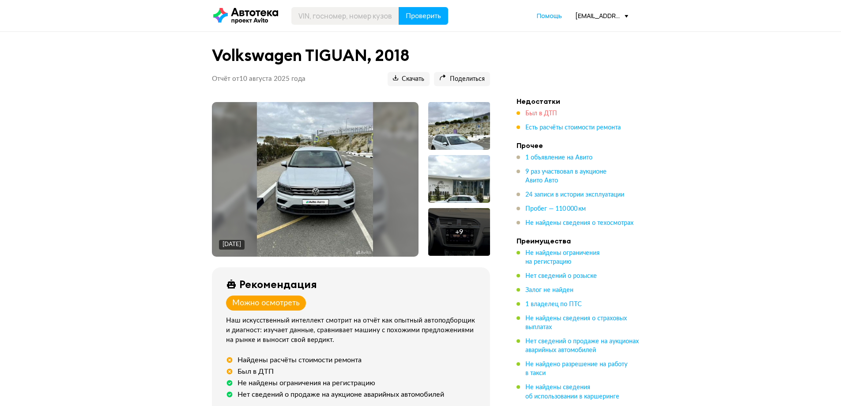
click at [536, 113] on span "Был в ДТП" at bounding box center [542, 113] width 32 height 6
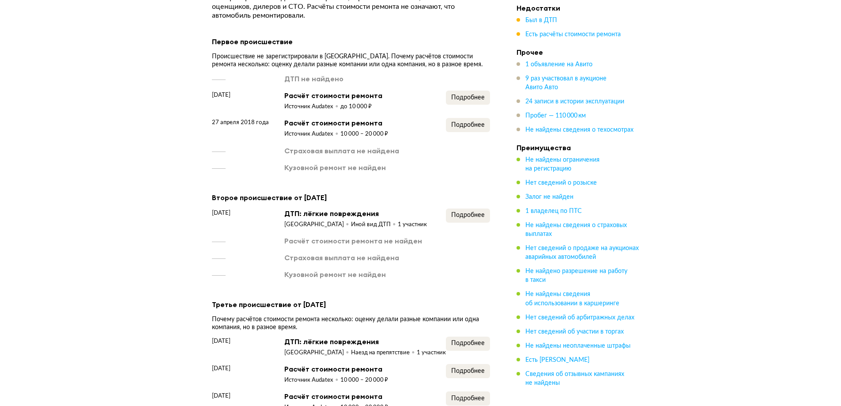
scroll to position [856, 0]
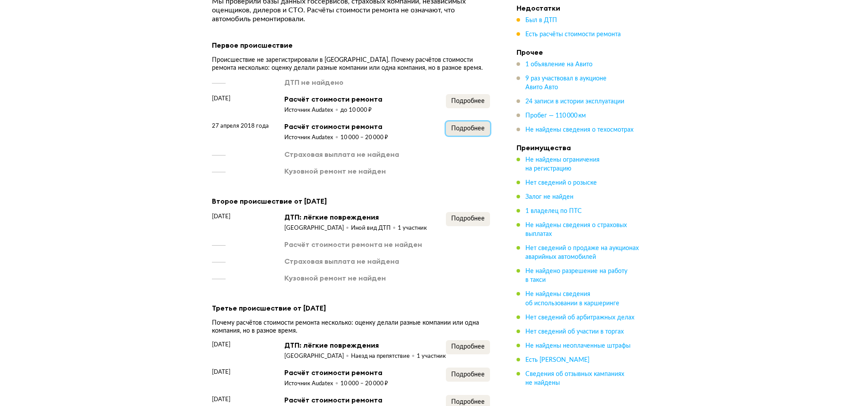
click at [461, 132] on span "Подробнее" at bounding box center [468, 128] width 34 height 6
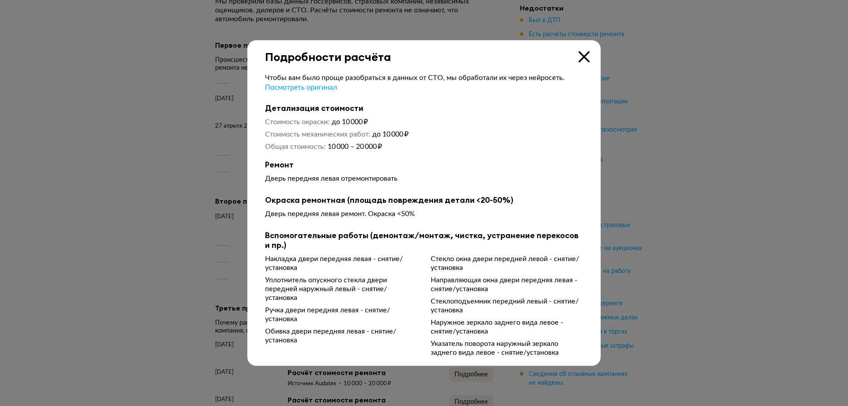
click at [586, 55] on icon at bounding box center [584, 56] width 11 height 11
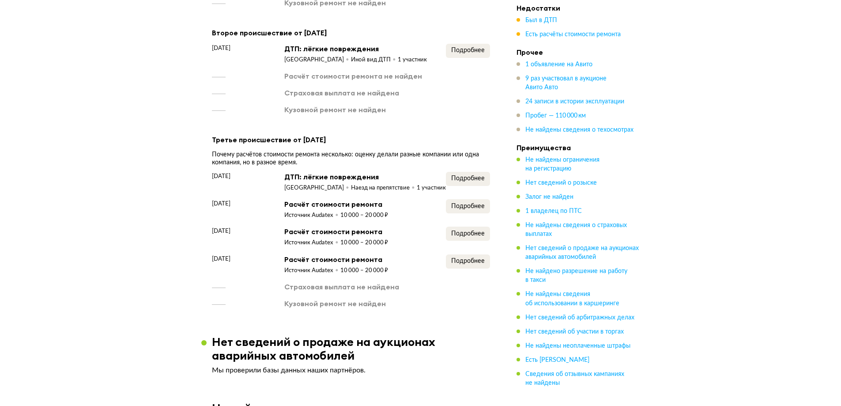
scroll to position [1033, 0]
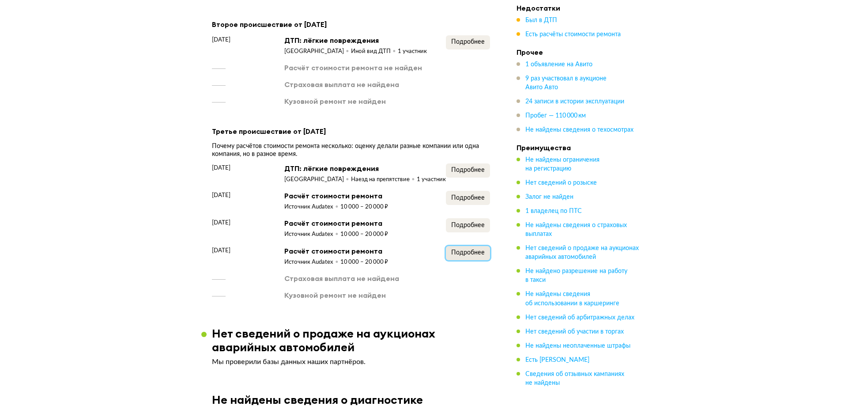
click at [468, 256] on span "Подробнее" at bounding box center [468, 253] width 34 height 6
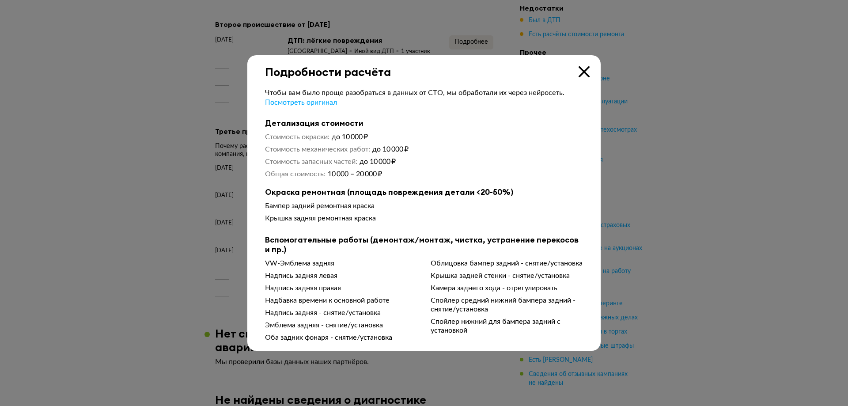
click at [584, 67] on icon at bounding box center [584, 71] width 11 height 11
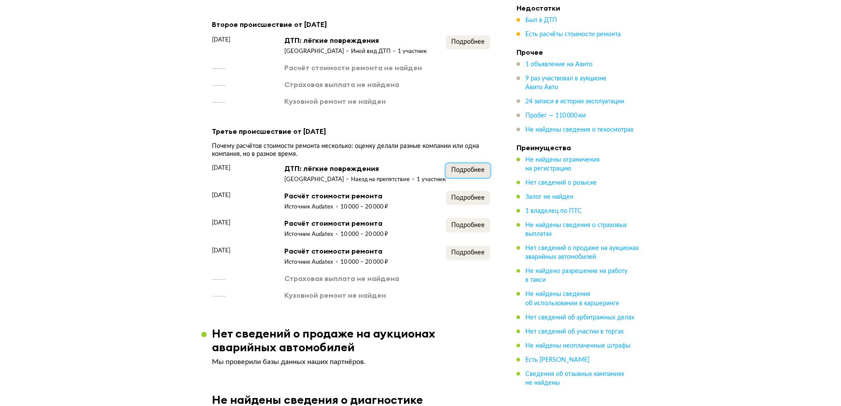
click at [476, 173] on span "Подробнее" at bounding box center [468, 170] width 34 height 6
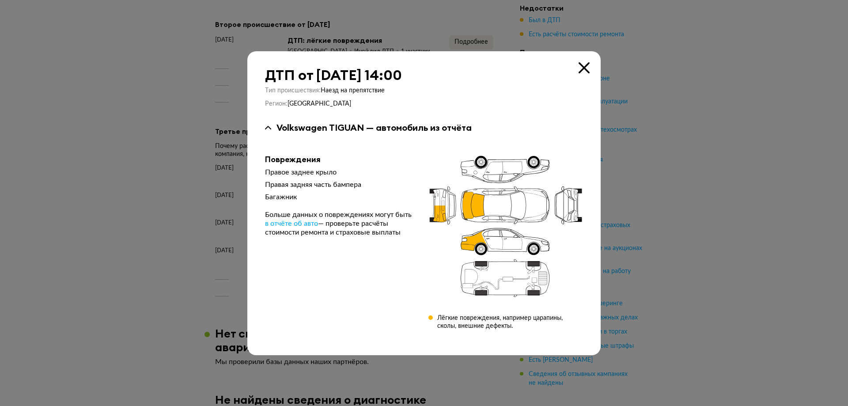
click at [584, 68] on icon at bounding box center [584, 67] width 11 height 11
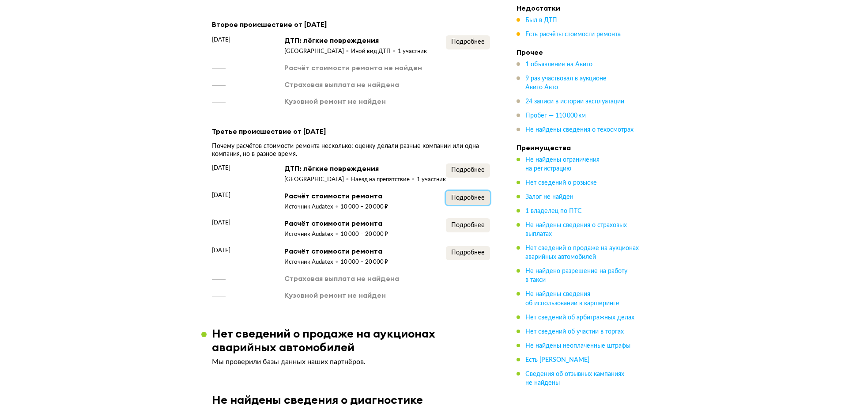
click at [487, 205] on button "Подробнее" at bounding box center [468, 198] width 44 height 14
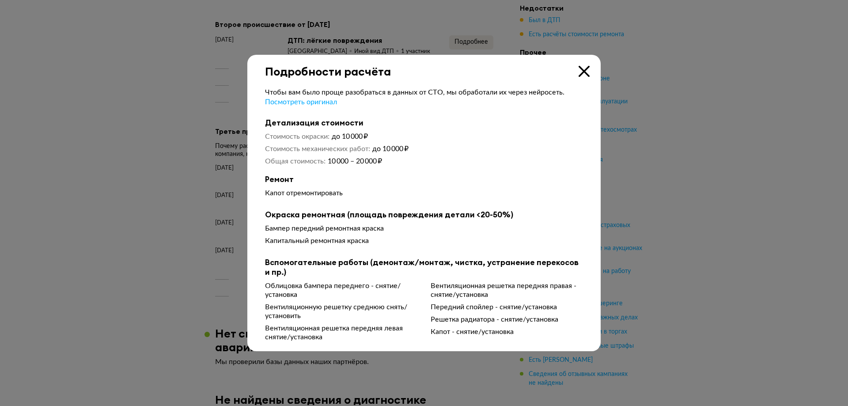
click at [579, 66] on icon at bounding box center [584, 71] width 11 height 11
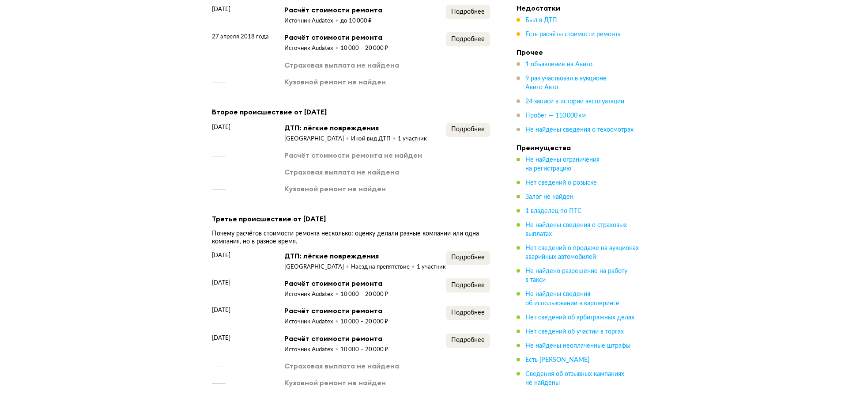
scroll to position [944, 0]
